Goal: Transaction & Acquisition: Purchase product/service

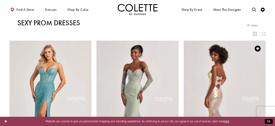
click at [227, 89] on img "Visit Colette by Daphne Style No. CL8545 Page" at bounding box center [224, 100] width 82 height 119
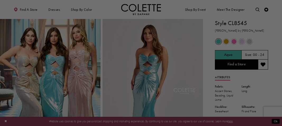
click at [275, 123] on div at bounding box center [142, 64] width 285 height 128
click at [49, 69] on div at bounding box center [142, 64] width 285 height 128
